Goal: Navigation & Orientation: Find specific page/section

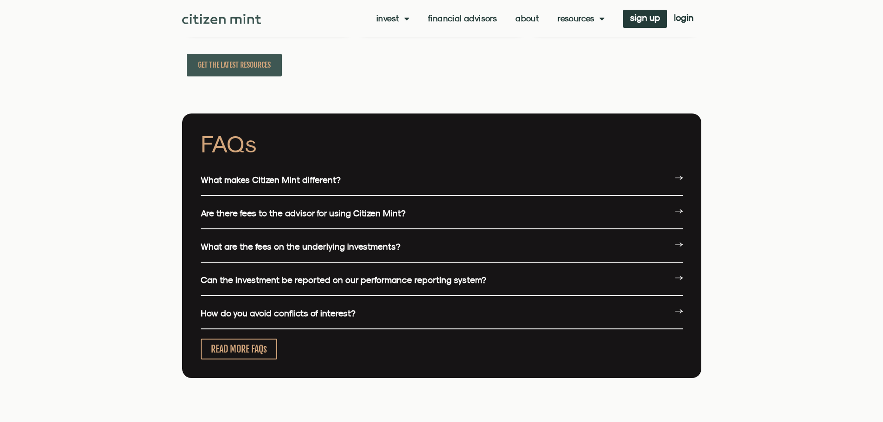
scroll to position [2318, 0]
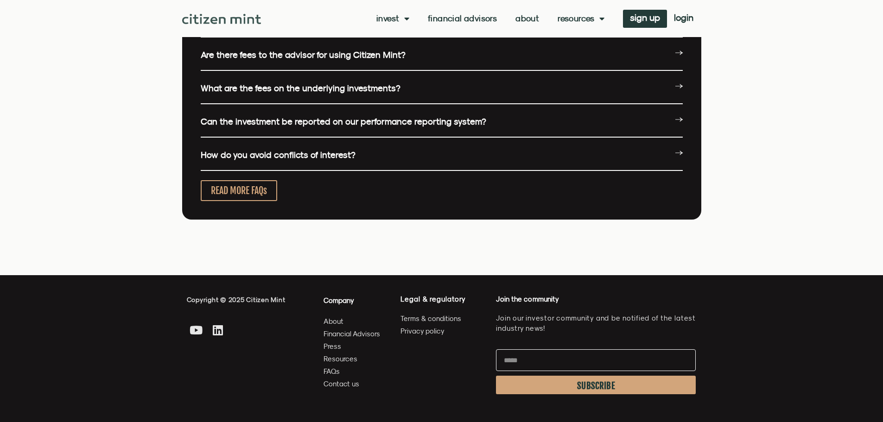
click at [347, 388] on span "Contact us" at bounding box center [342, 384] width 36 height 12
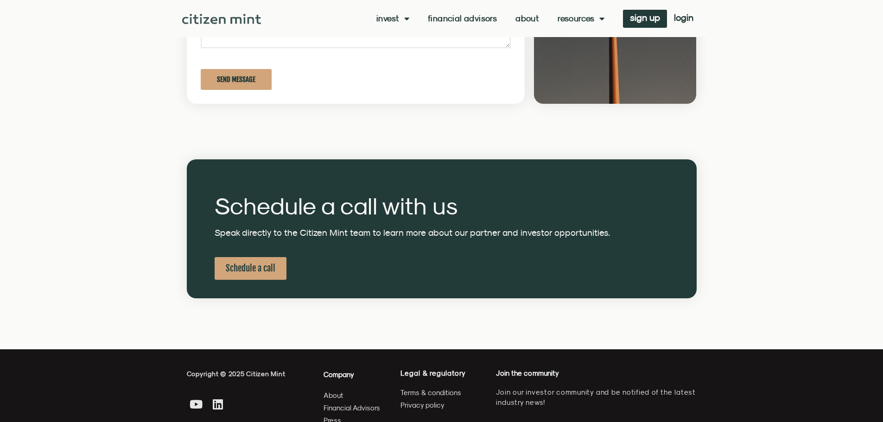
scroll to position [352, 0]
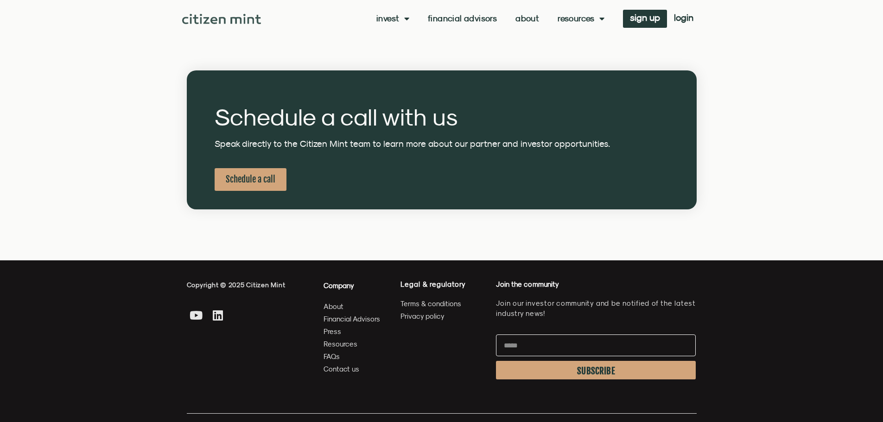
click at [333, 357] on span "FAQs" at bounding box center [332, 357] width 16 height 12
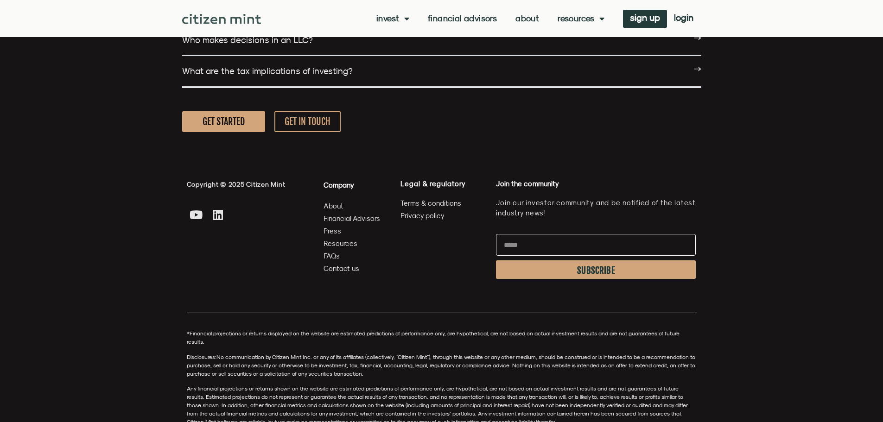
scroll to position [1549, 0]
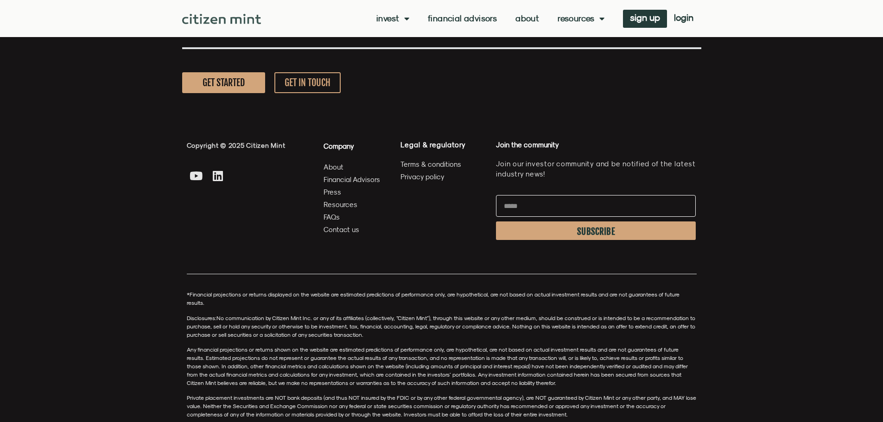
click at [330, 164] on span "About" at bounding box center [334, 167] width 20 height 12
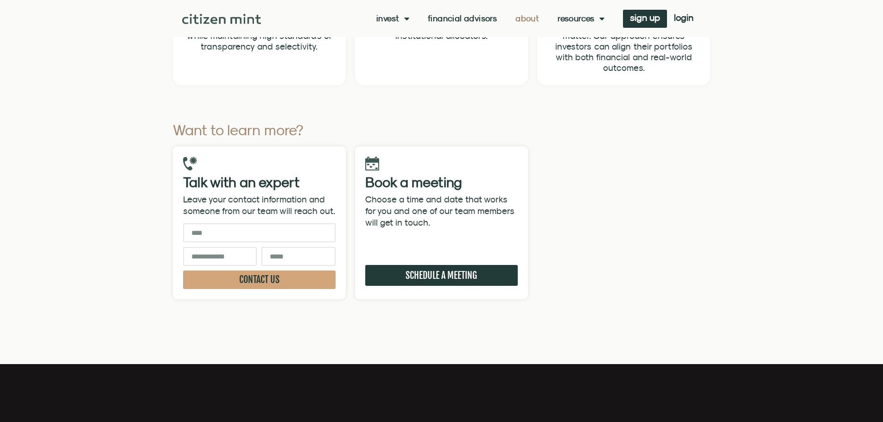
scroll to position [2736, 0]
